Goal: Task Accomplishment & Management: Manage account settings

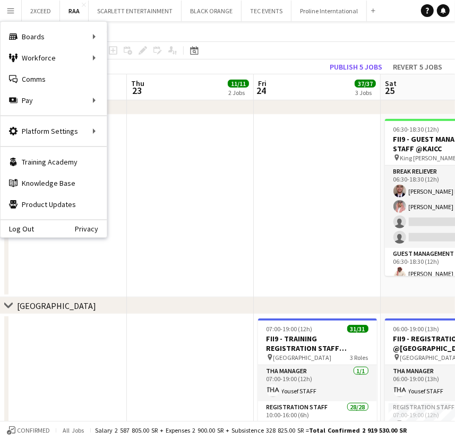
scroll to position [0, 312]
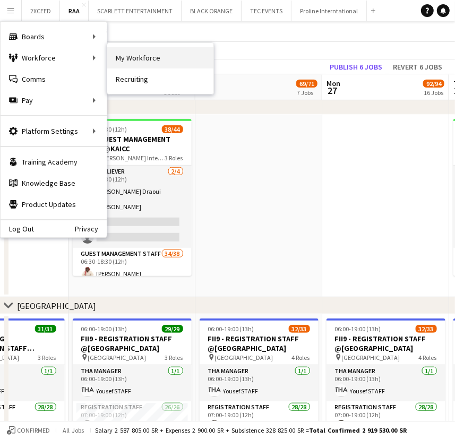
click at [138, 61] on link "My Workforce" at bounding box center [160, 57] width 106 height 21
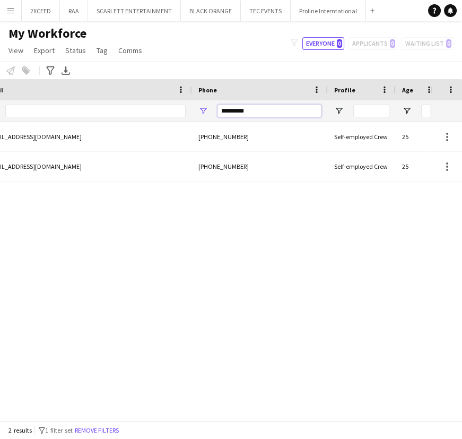
drag, startPoint x: 260, startPoint y: 111, endPoint x: 224, endPoint y: 112, distance: 36.1
click at [224, 112] on input "*********" at bounding box center [269, 110] width 104 height 13
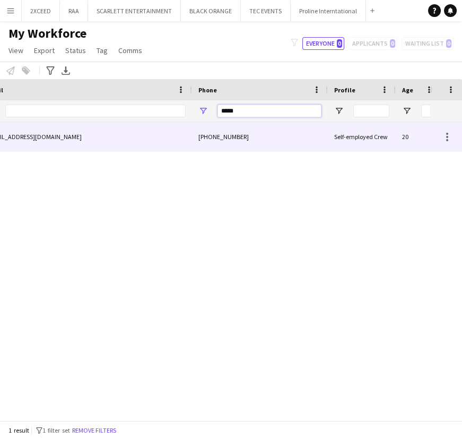
type input "*****"
click at [118, 135] on div "[EMAIL_ADDRESS][DOMAIN_NAME]" at bounding box center [86, 136] width 212 height 29
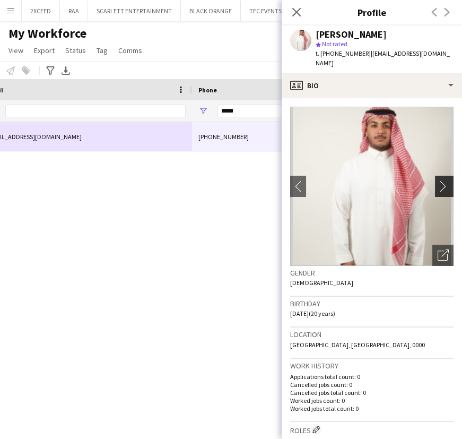
click at [440, 180] on app-icon "chevron-right" at bounding box center [446, 185] width 16 height 11
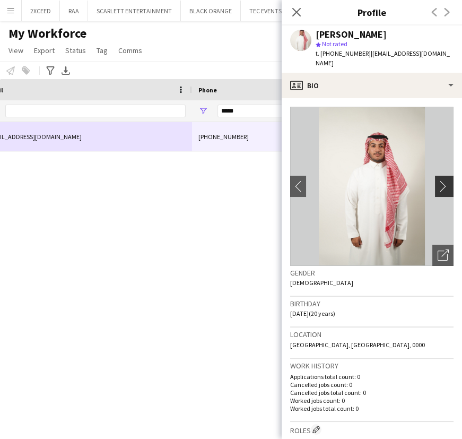
click at [438, 180] on app-icon "chevron-right" at bounding box center [446, 185] width 16 height 11
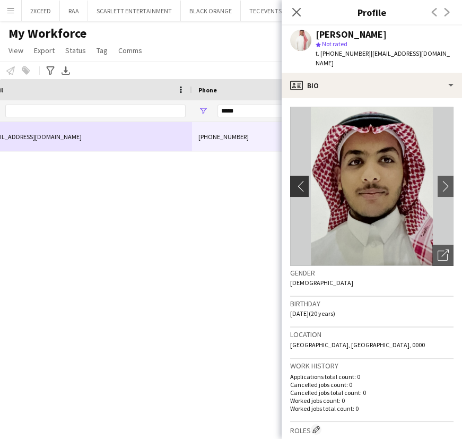
click at [302, 180] on app-icon "chevron-left" at bounding box center [298, 185] width 16 height 11
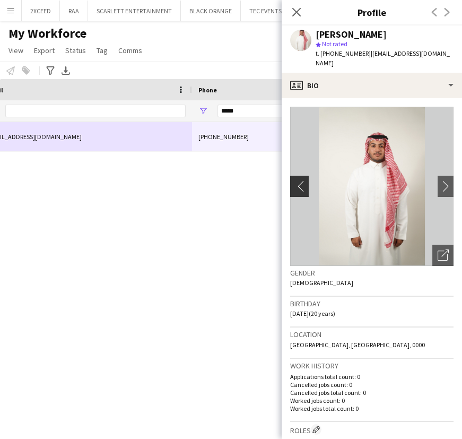
click at [302, 180] on app-icon "chevron-left" at bounding box center [298, 185] width 16 height 11
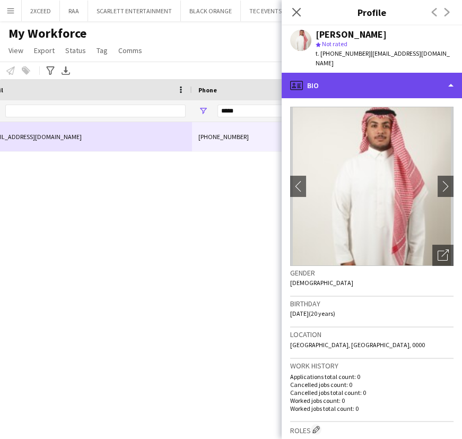
click at [374, 75] on div "profile Bio" at bounding box center [372, 85] width 180 height 25
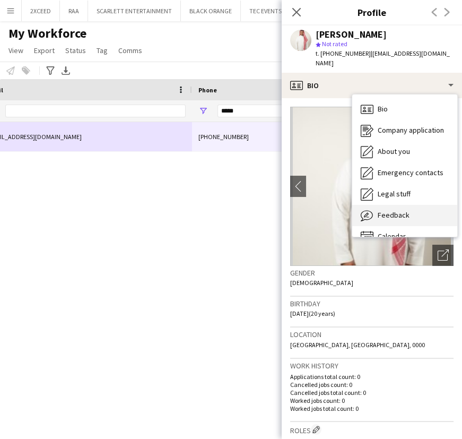
click at [416, 205] on div "Feedback Feedback" at bounding box center [404, 215] width 105 height 21
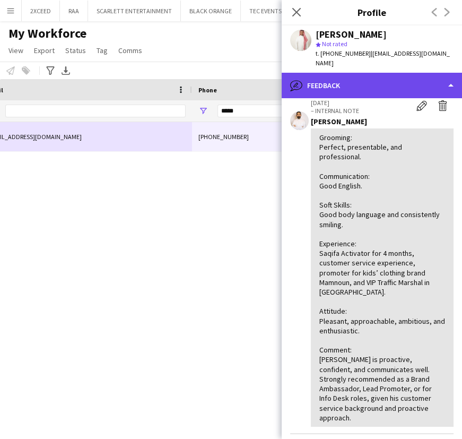
click at [369, 74] on div "bubble-pencil Feedback" at bounding box center [372, 85] width 180 height 25
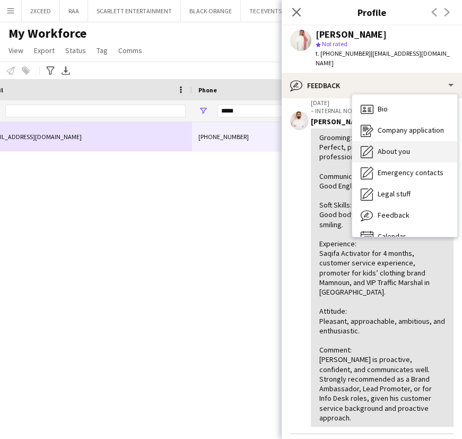
click at [402, 146] on span "About you" at bounding box center [394, 151] width 32 height 10
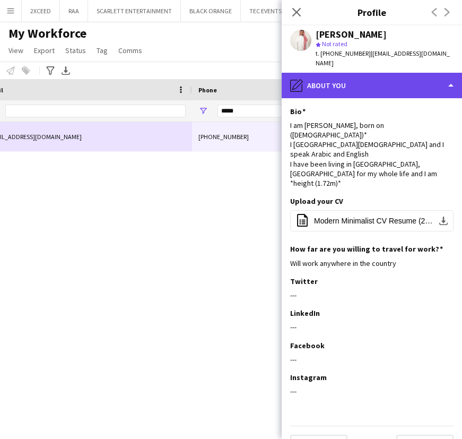
click at [381, 82] on div "pencil4 About you" at bounding box center [372, 85] width 180 height 25
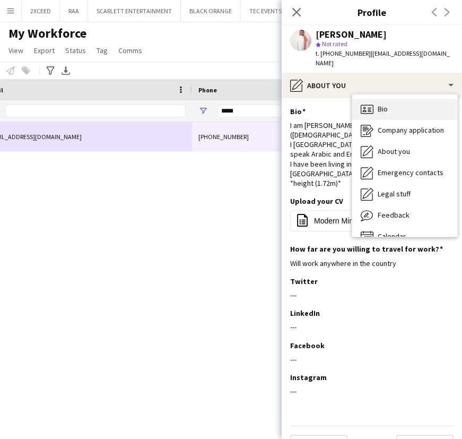
click at [398, 105] on div "Bio Bio" at bounding box center [404, 109] width 105 height 21
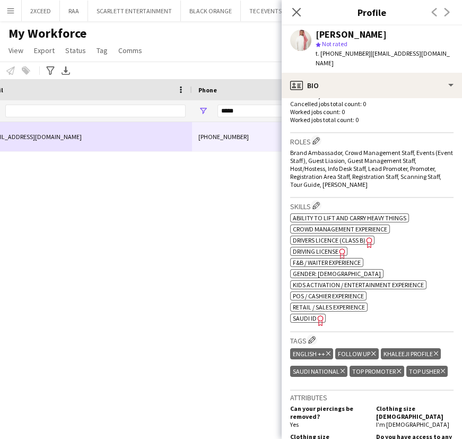
scroll to position [289, 0]
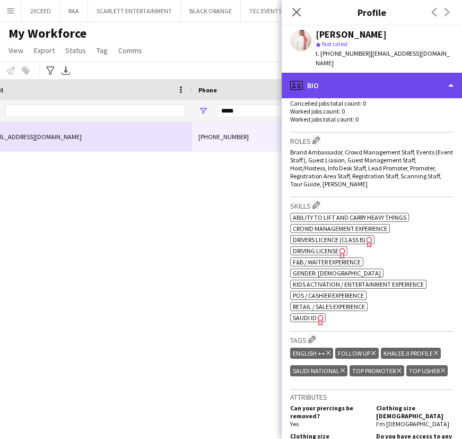
click at [380, 81] on div "profile Bio" at bounding box center [372, 85] width 180 height 25
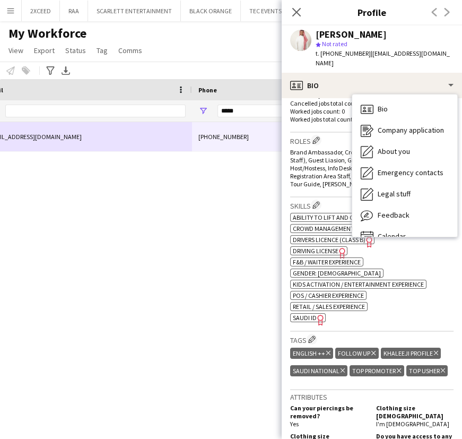
click at [387, 302] on div "ok-circled2 background Layer 1 cross-circle-red background Layer 1 Ability to l…" at bounding box center [371, 266] width 163 height 111
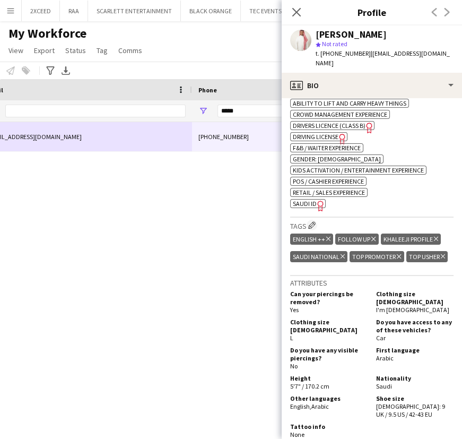
scroll to position [372, 0]
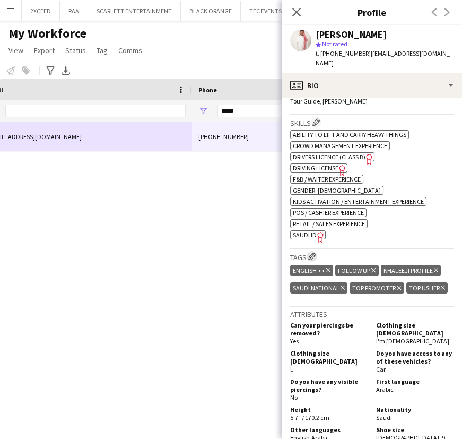
click at [313, 252] on app-icon "Edit crew company tags" at bounding box center [311, 255] width 7 height 7
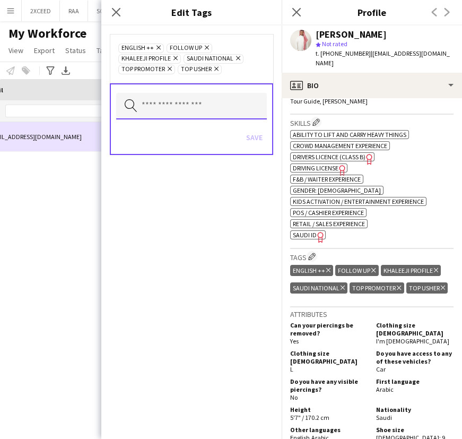
click at [184, 108] on input "text" at bounding box center [191, 106] width 151 height 27
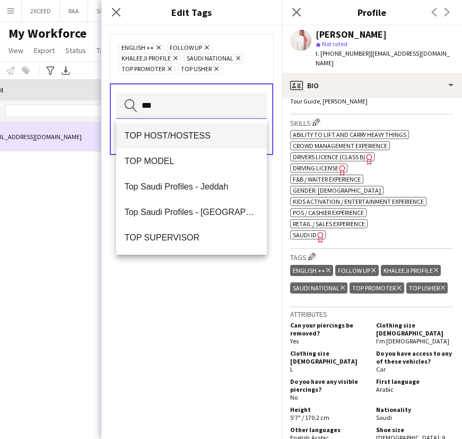
type input "***"
click at [176, 136] on span "TOP HOST/HOSTESS" at bounding box center [192, 135] width 134 height 10
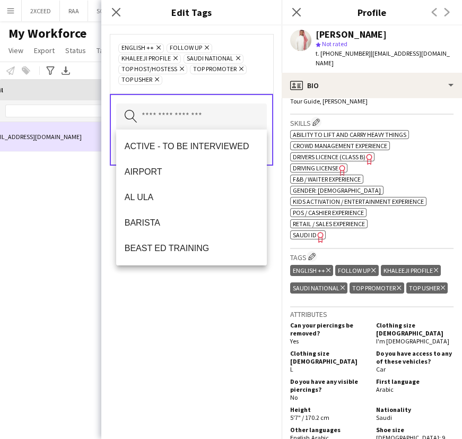
click at [177, 361] on div "ENGLISH ++ Remove FOLLOW UP Remove KHALEEJI PROFILE Remove [DEMOGRAPHIC_DATA] N…" at bounding box center [191, 231] width 180 height 413
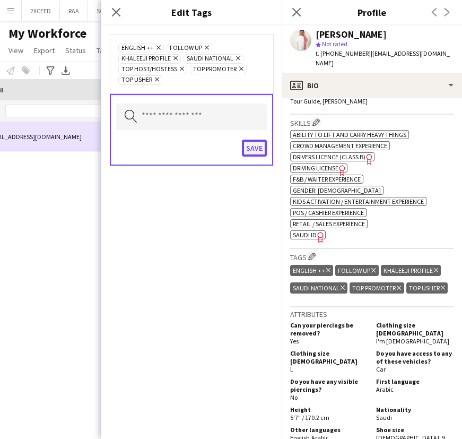
click at [250, 150] on button "Save" at bounding box center [254, 147] width 25 height 17
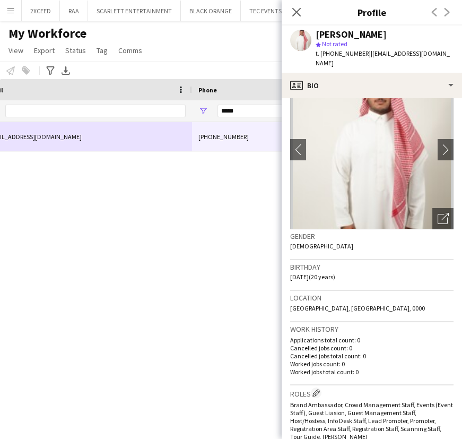
scroll to position [34, 0]
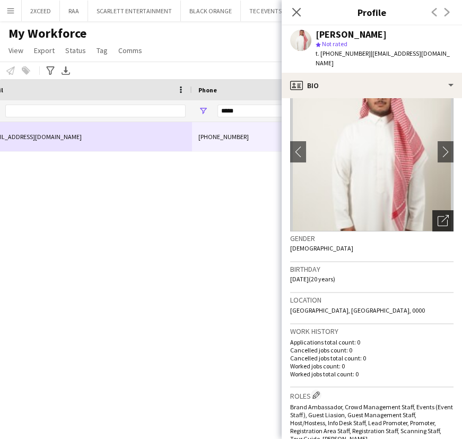
click at [440, 216] on icon at bounding box center [443, 221] width 10 height 10
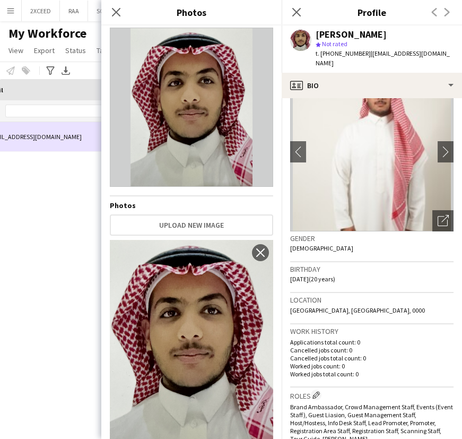
scroll to position [0, 0]
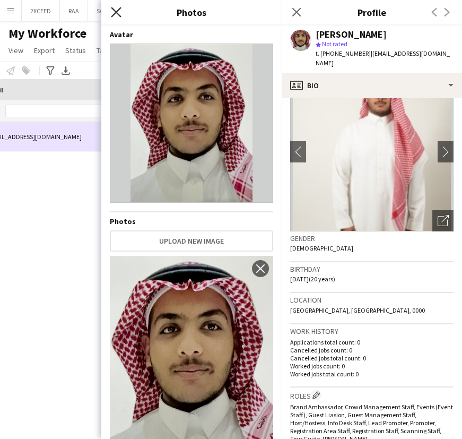
click at [117, 9] on icon "Close pop-in" at bounding box center [116, 12] width 10 height 10
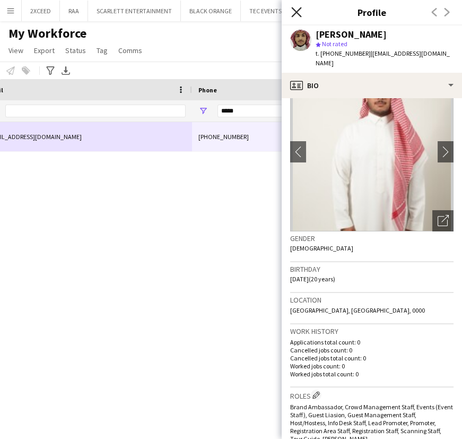
click at [300, 11] on icon "Close pop-in" at bounding box center [296, 12] width 10 height 10
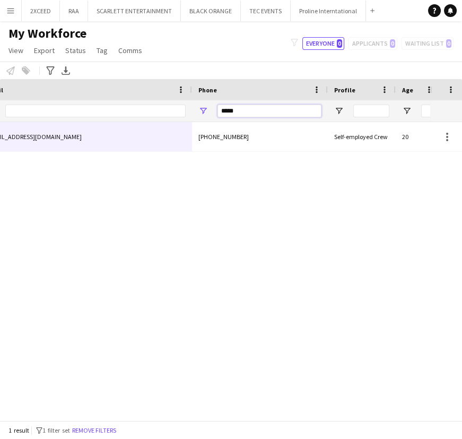
drag, startPoint x: 211, startPoint y: 109, endPoint x: 191, endPoint y: 110, distance: 19.6
click at [192, 110] on div "*****" at bounding box center [260, 110] width 136 height 21
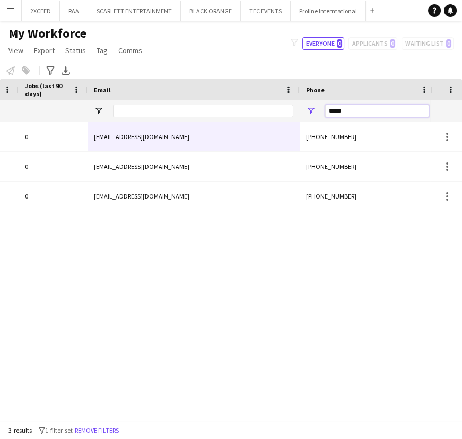
scroll to position [0, 282]
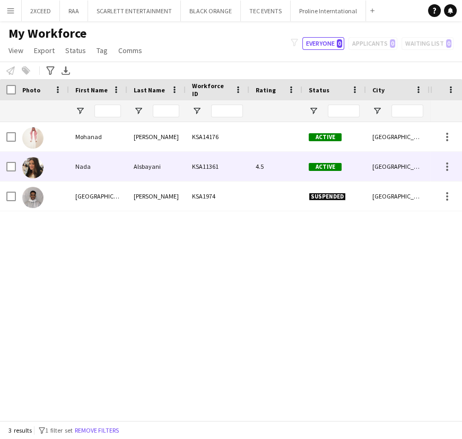
type input "*****"
click at [109, 167] on div "Nada" at bounding box center [98, 166] width 58 height 29
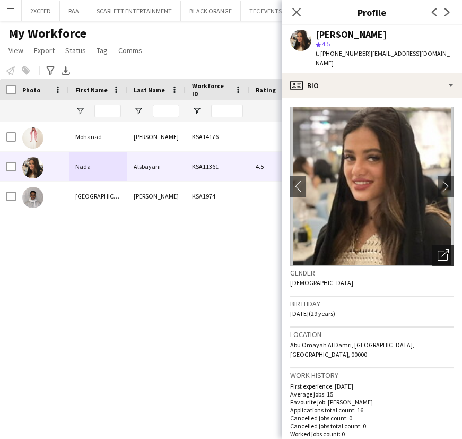
click at [438, 249] on icon "Open photos pop-in" at bounding box center [443, 254] width 11 height 11
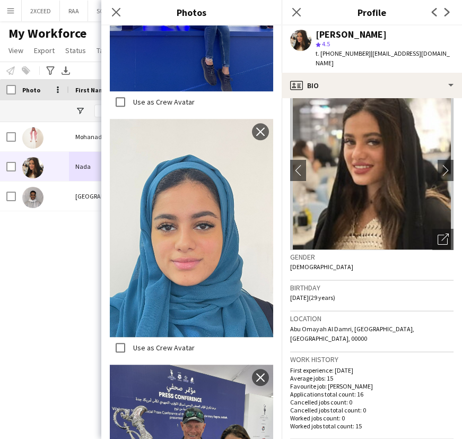
scroll to position [0, 0]
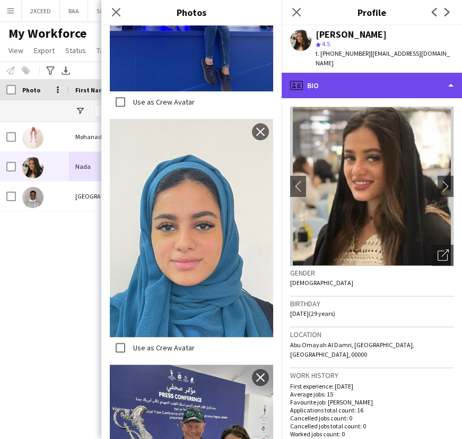
click at [387, 75] on div "profile Bio" at bounding box center [372, 85] width 180 height 25
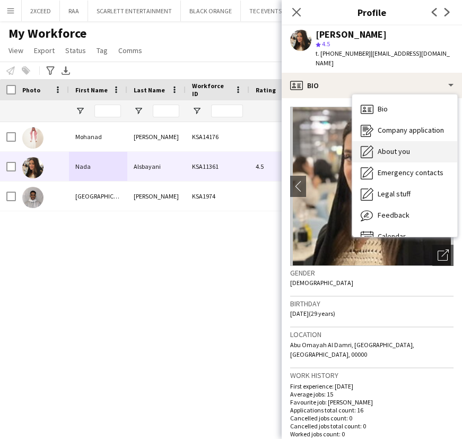
click at [409, 141] on div "About you About you" at bounding box center [404, 151] width 105 height 21
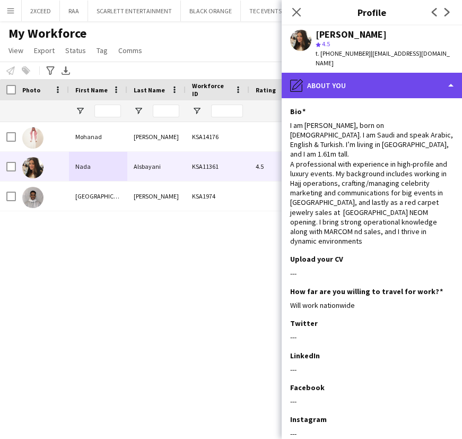
click at [355, 73] on div "pencil4 About you" at bounding box center [372, 85] width 180 height 25
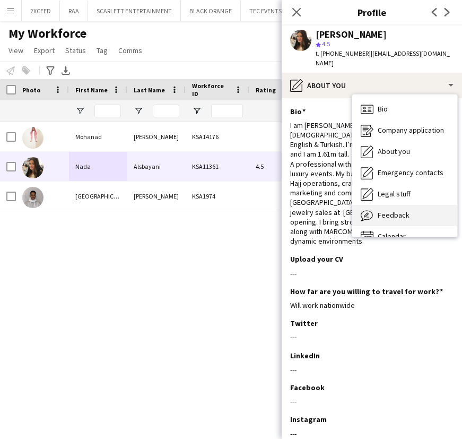
click at [389, 210] on span "Feedback" at bounding box center [394, 215] width 32 height 10
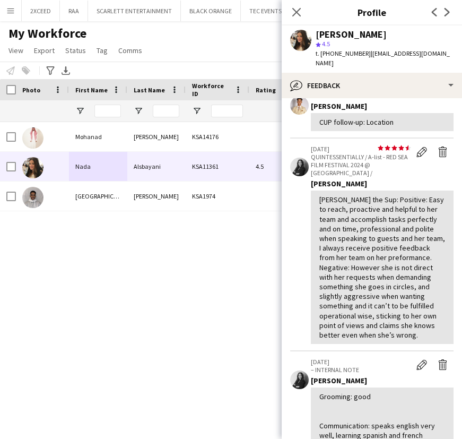
scroll to position [64, 0]
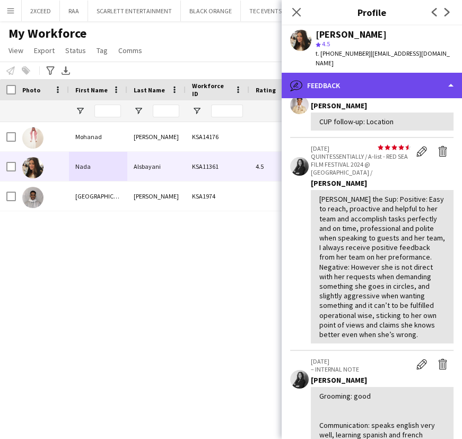
click at [370, 74] on div "bubble-pencil Feedback" at bounding box center [372, 85] width 180 height 25
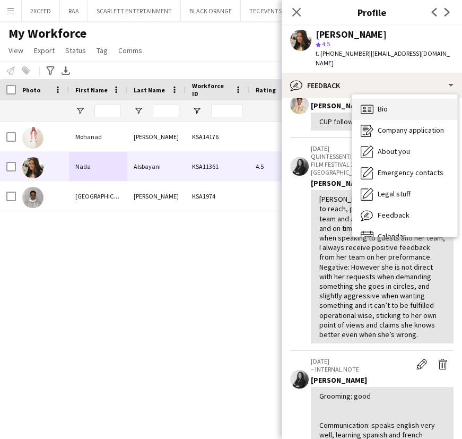
click at [398, 104] on div "Bio Bio" at bounding box center [404, 109] width 105 height 21
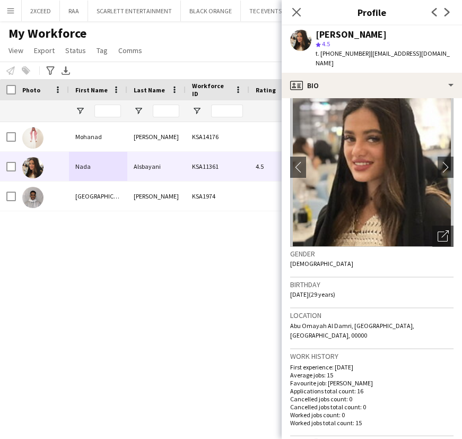
scroll to position [16, 0]
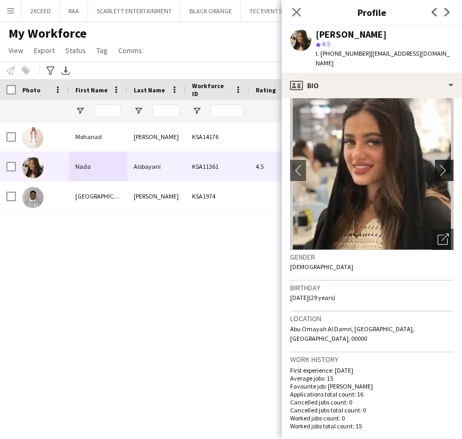
click at [438, 164] on app-icon "chevron-right" at bounding box center [446, 169] width 16 height 11
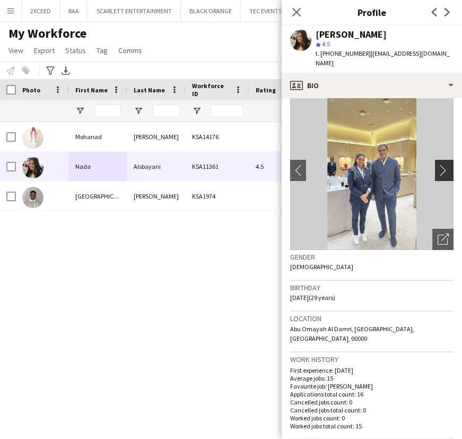
click at [438, 164] on app-icon "chevron-right" at bounding box center [446, 169] width 16 height 11
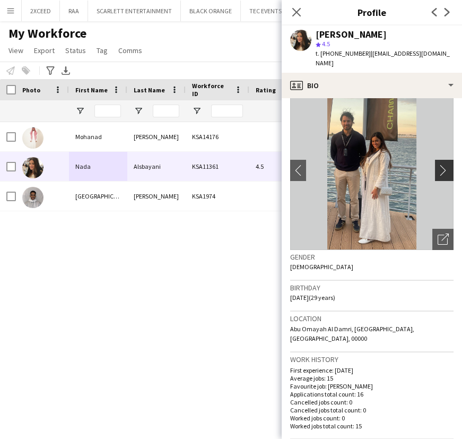
click at [438, 164] on app-icon "chevron-right" at bounding box center [446, 169] width 16 height 11
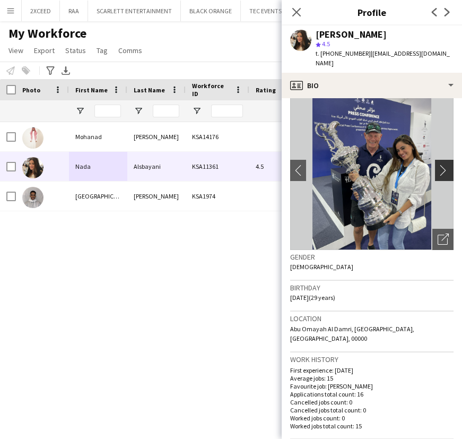
click at [438, 164] on app-icon "chevron-right" at bounding box center [446, 169] width 16 height 11
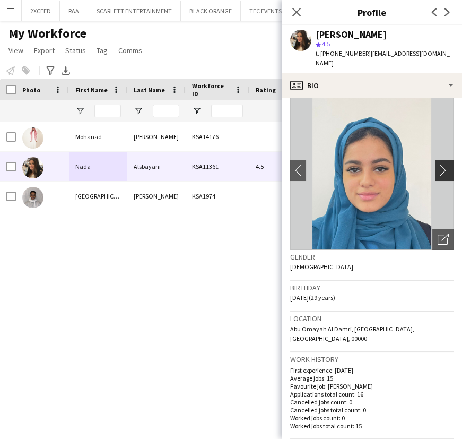
click at [438, 164] on app-icon "chevron-right" at bounding box center [446, 169] width 16 height 11
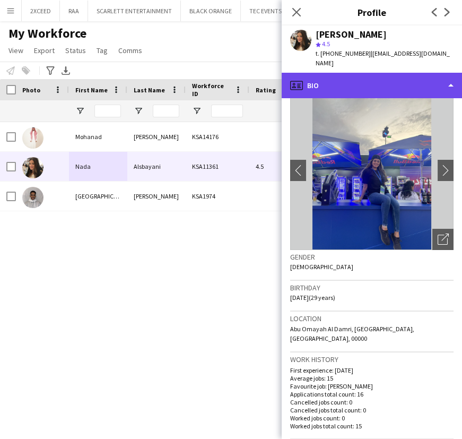
click at [401, 80] on div "profile Bio" at bounding box center [372, 85] width 180 height 25
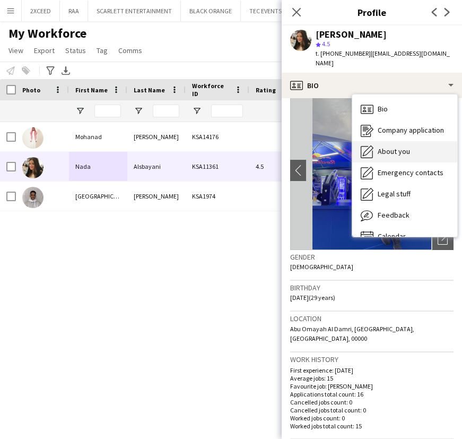
click at [409, 141] on div "About you About you" at bounding box center [404, 151] width 105 height 21
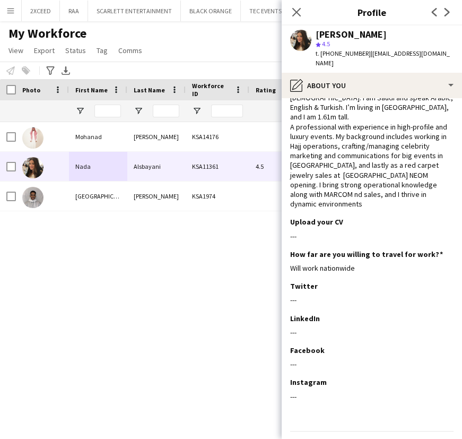
scroll to position [38, 0]
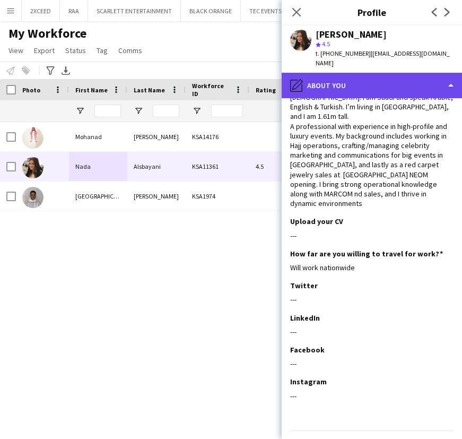
click at [417, 80] on div "pencil4 About you" at bounding box center [372, 85] width 180 height 25
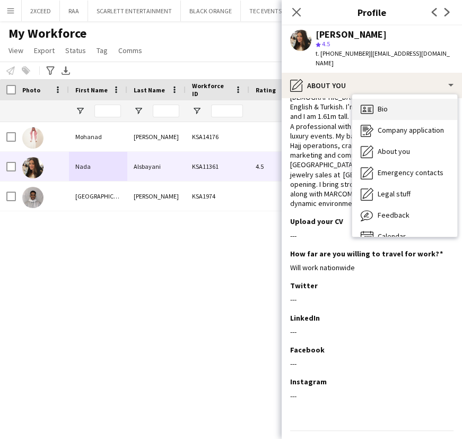
click at [420, 108] on div "Bio Bio" at bounding box center [404, 109] width 105 height 21
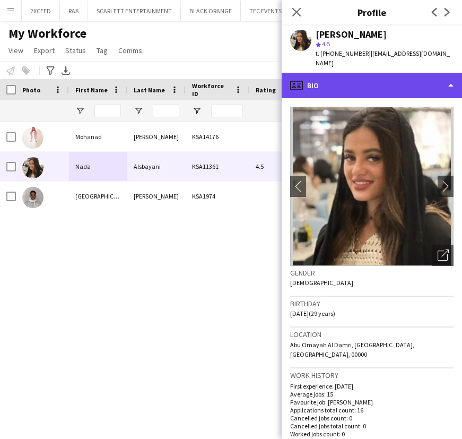
click at [390, 73] on div "profile Bio" at bounding box center [372, 85] width 180 height 25
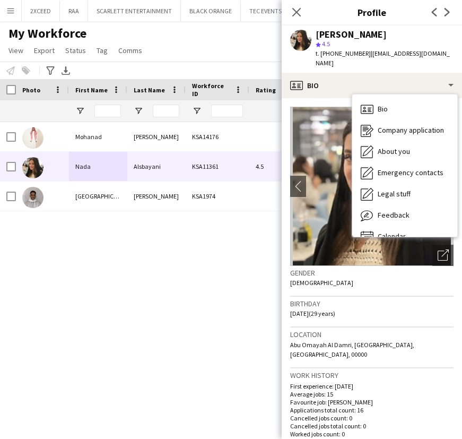
click at [222, 255] on div "[DATE] [GEOGRAPHIC_DATA] Active KSA14176 [PERSON_NAME] 298 days [DATE] [GEOGRAP…" at bounding box center [215, 267] width 430 height 291
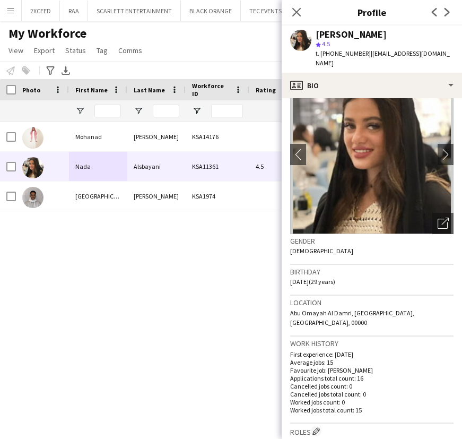
scroll to position [48, 0]
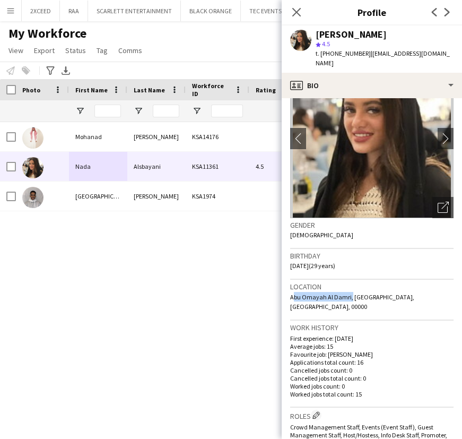
drag, startPoint x: 348, startPoint y: 288, endPoint x: 292, endPoint y: 286, distance: 56.8
click at [292, 293] on span "Abu Omayah Al Damri, [GEOGRAPHIC_DATA], [GEOGRAPHIC_DATA], 00000" at bounding box center [352, 302] width 124 height 18
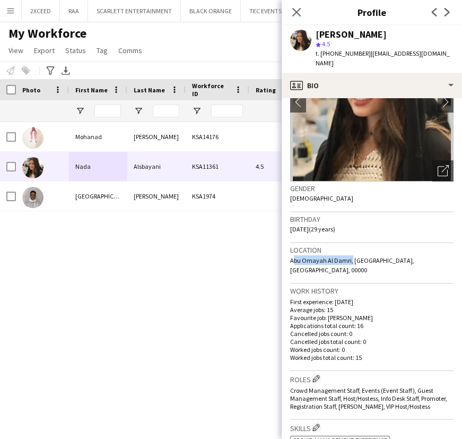
scroll to position [96, 0]
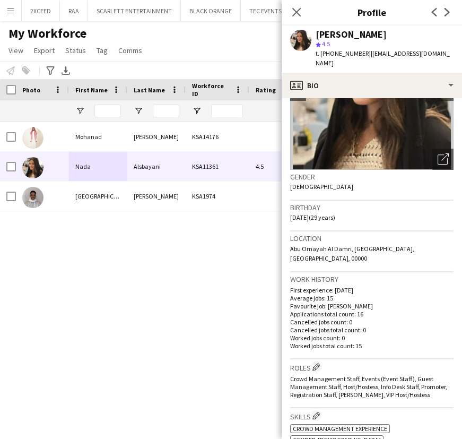
click at [361, 245] on span "Abu Omayah Al Damri, [GEOGRAPHIC_DATA], [GEOGRAPHIC_DATA], 00000" at bounding box center [352, 254] width 124 height 18
drag, startPoint x: 348, startPoint y: 238, endPoint x: 290, endPoint y: 238, distance: 57.8
click at [290, 245] on span "Abu Omayah Al Damri, [GEOGRAPHIC_DATA], [GEOGRAPHIC_DATA], 00000" at bounding box center [352, 254] width 124 height 18
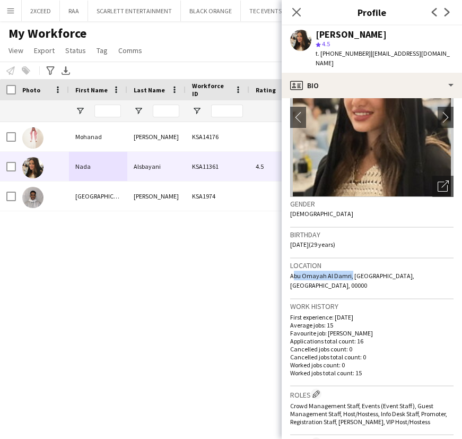
scroll to position [0, 0]
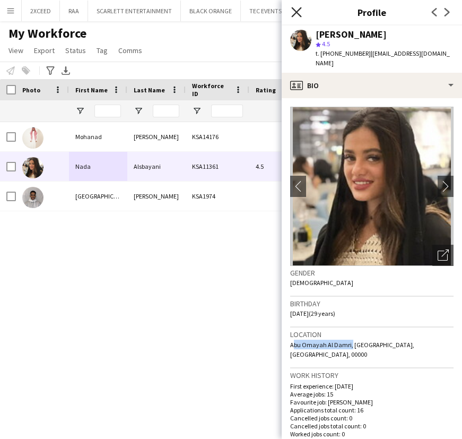
click at [299, 14] on icon at bounding box center [296, 12] width 10 height 10
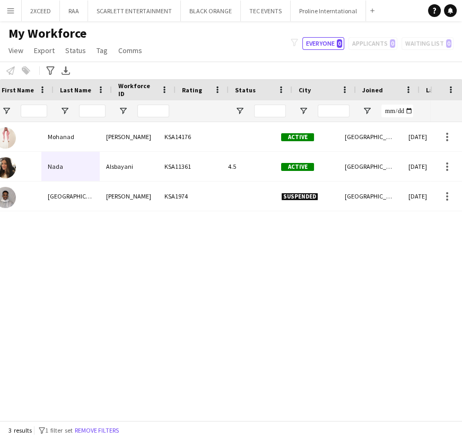
scroll to position [0, 74]
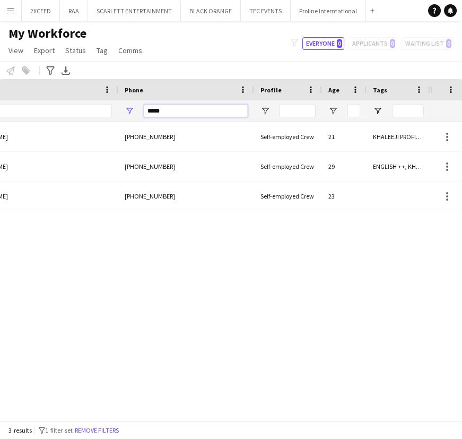
drag, startPoint x: 170, startPoint y: 109, endPoint x: 21, endPoint y: 98, distance: 149.4
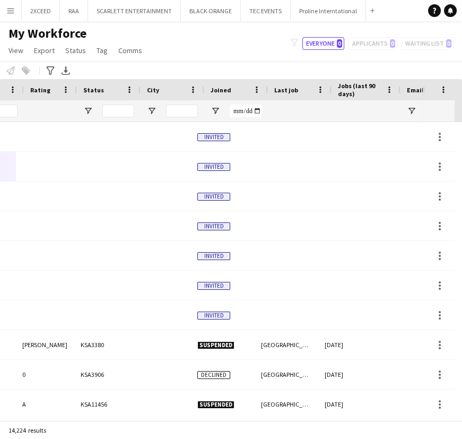
scroll to position [0, 252]
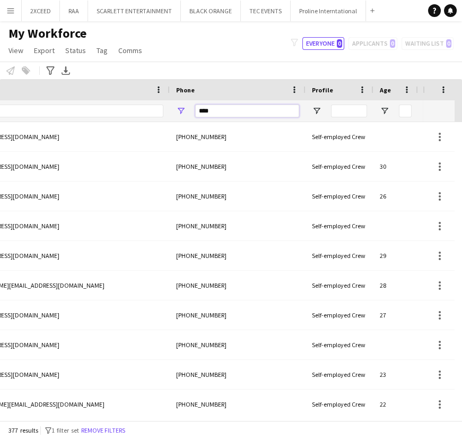
type input "*****"
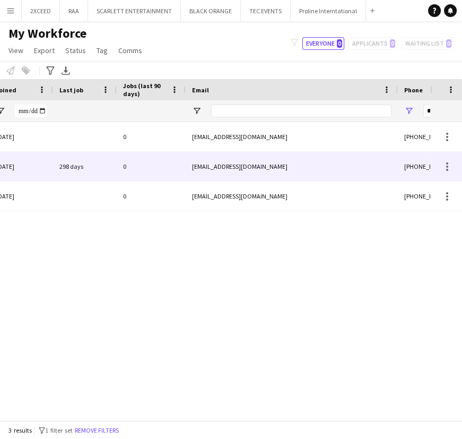
click at [254, 160] on div "[EMAIL_ADDRESS][DOMAIN_NAME]" at bounding box center [292, 166] width 212 height 29
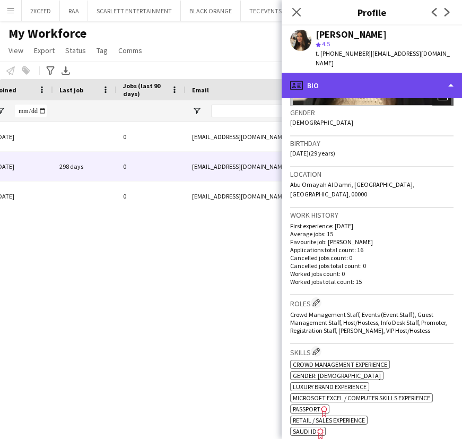
click at [385, 73] on div "profile Bio" at bounding box center [372, 85] width 180 height 25
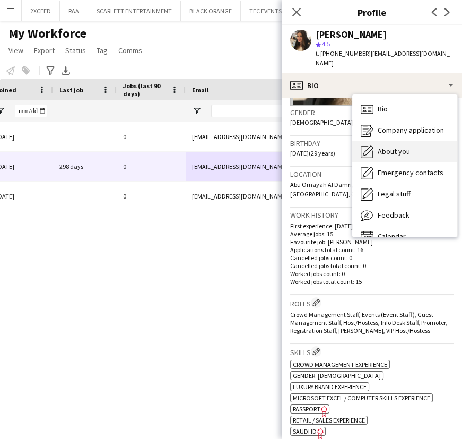
click at [408, 146] on span "About you" at bounding box center [394, 151] width 32 height 10
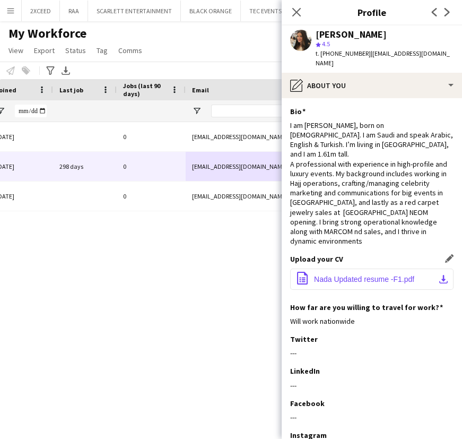
click at [439, 275] on app-icon "download-bottom" at bounding box center [443, 279] width 8 height 8
